Goal: Information Seeking & Learning: Learn about a topic

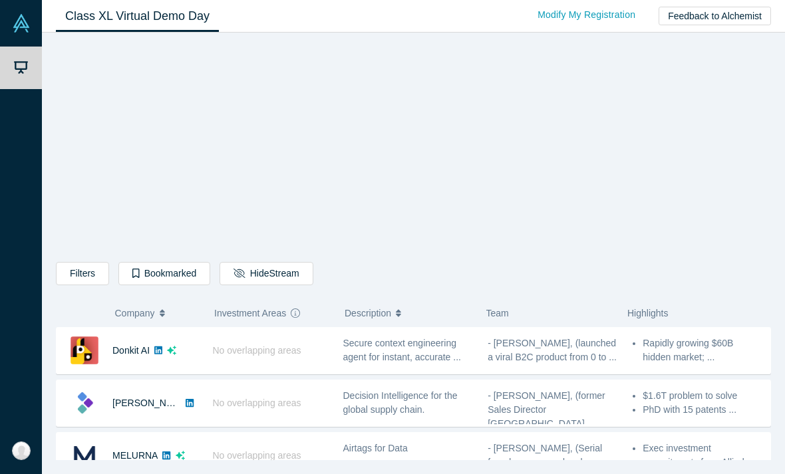
click at [243, 277] on button "Hide Stream" at bounding box center [266, 273] width 93 height 23
